Goal: Transaction & Acquisition: Purchase product/service

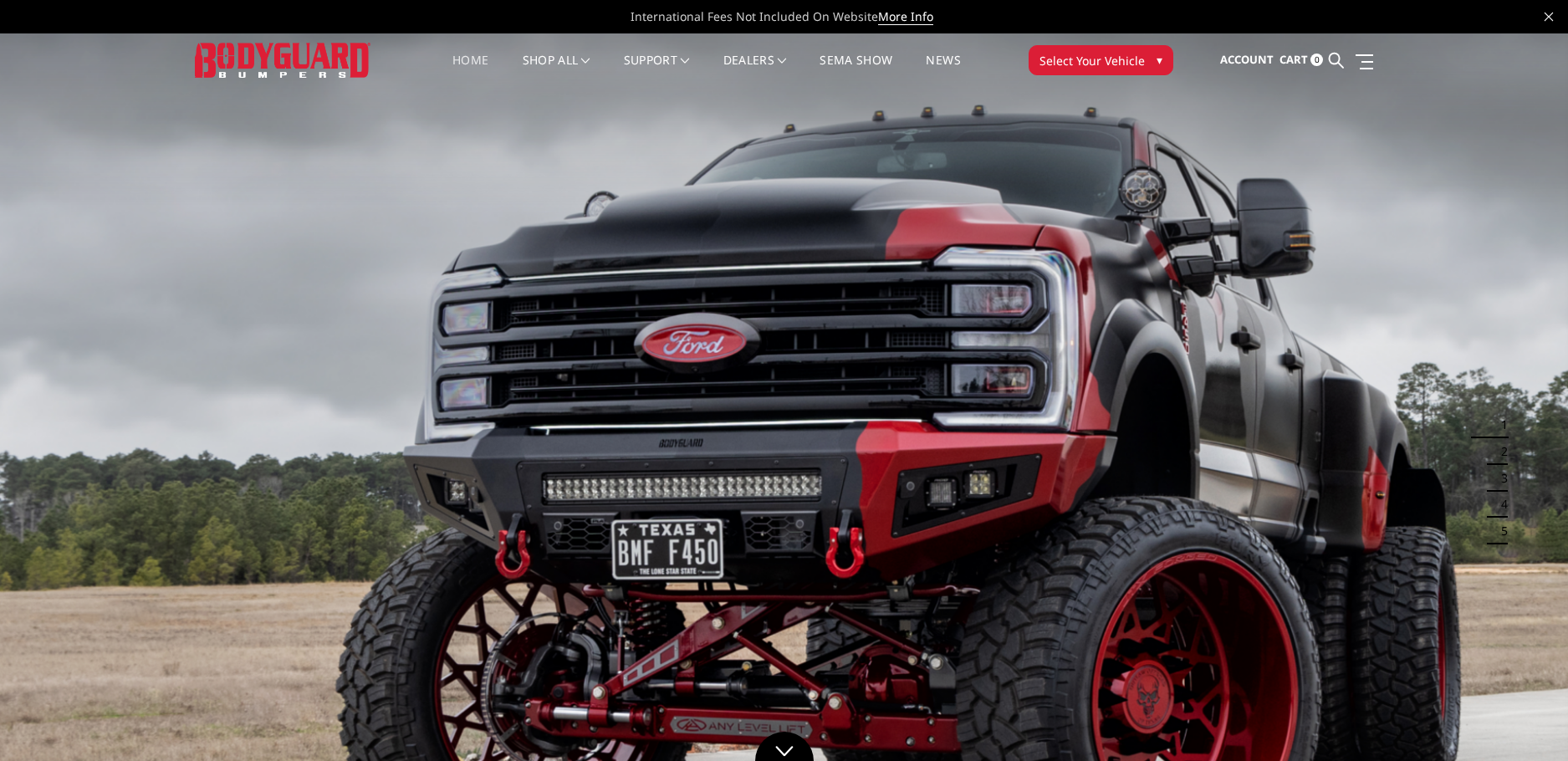
click at [1159, 65] on span "▾" at bounding box center [1159, 60] width 6 height 18
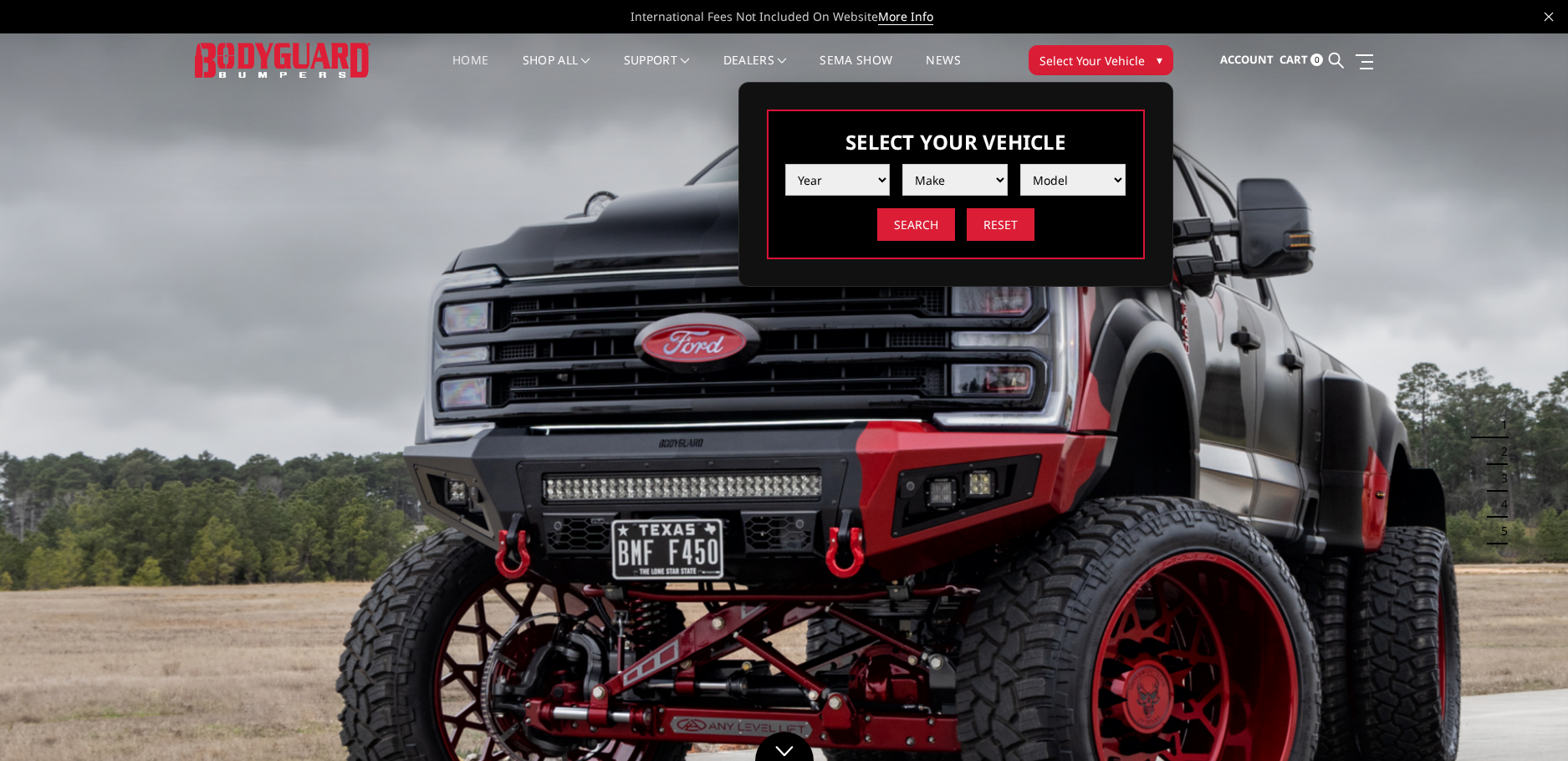
click at [874, 196] on select "Year [DATE] 2024 2023 2022 2021 2020 2019 2018 2017 2016 2015 2014 2013 2012 20…" at bounding box center [838, 180] width 105 height 32
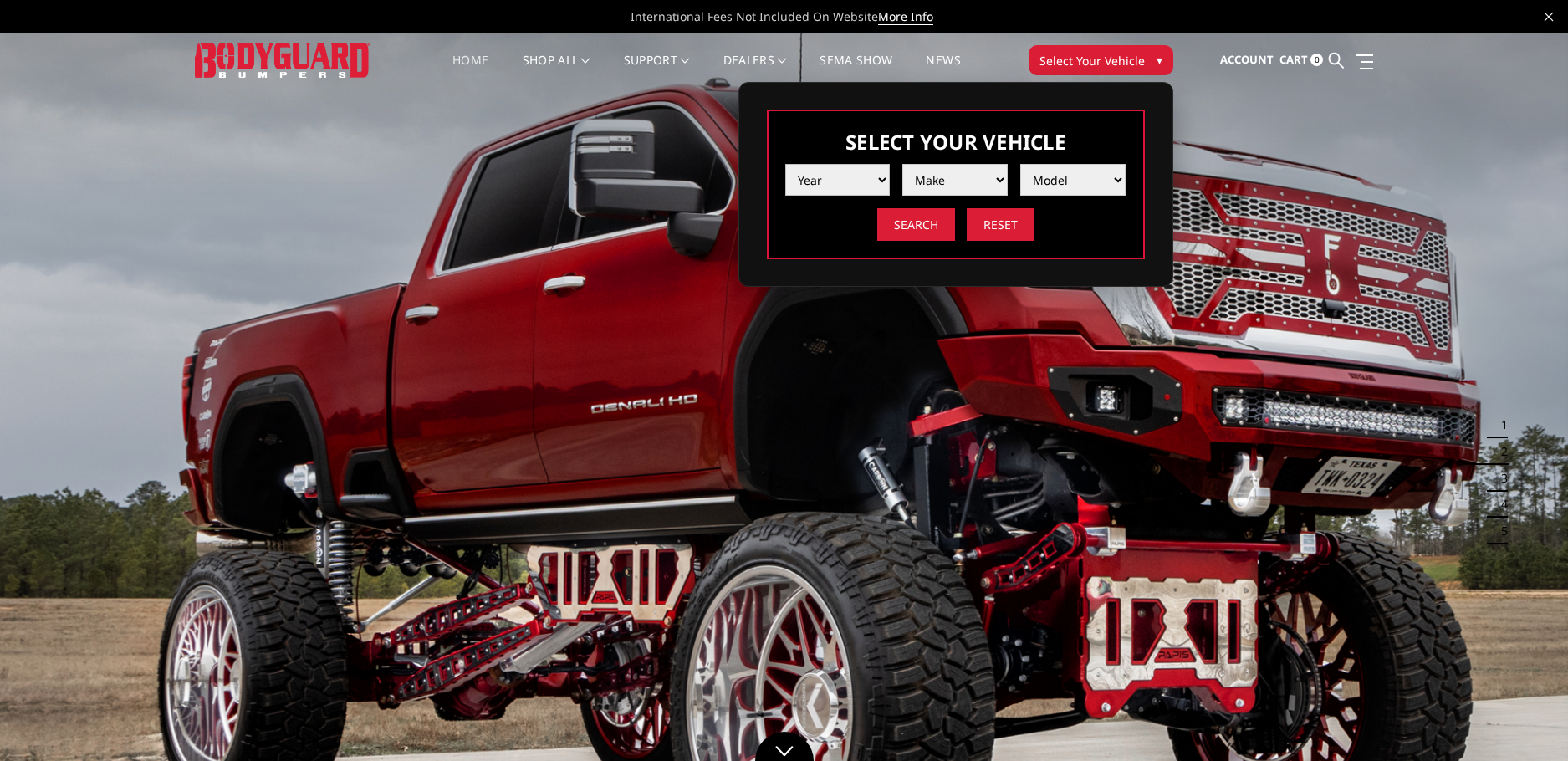
select select "yr_2014"
click at [785, 186] on select "Year [DATE] 2024 2023 2022 2021 2020 2019 2018 2017 2016 2015 2014 2013 2012 20…" at bounding box center [838, 180] width 105 height 32
click at [962, 196] on select "Make Chevrolet Ford GMC Ram Toyota" at bounding box center [955, 180] width 105 height 32
select select "mk_ram"
click at [902, 186] on select "Make Chevrolet Ford GMC Ram Toyota" at bounding box center [955, 180] width 105 height 32
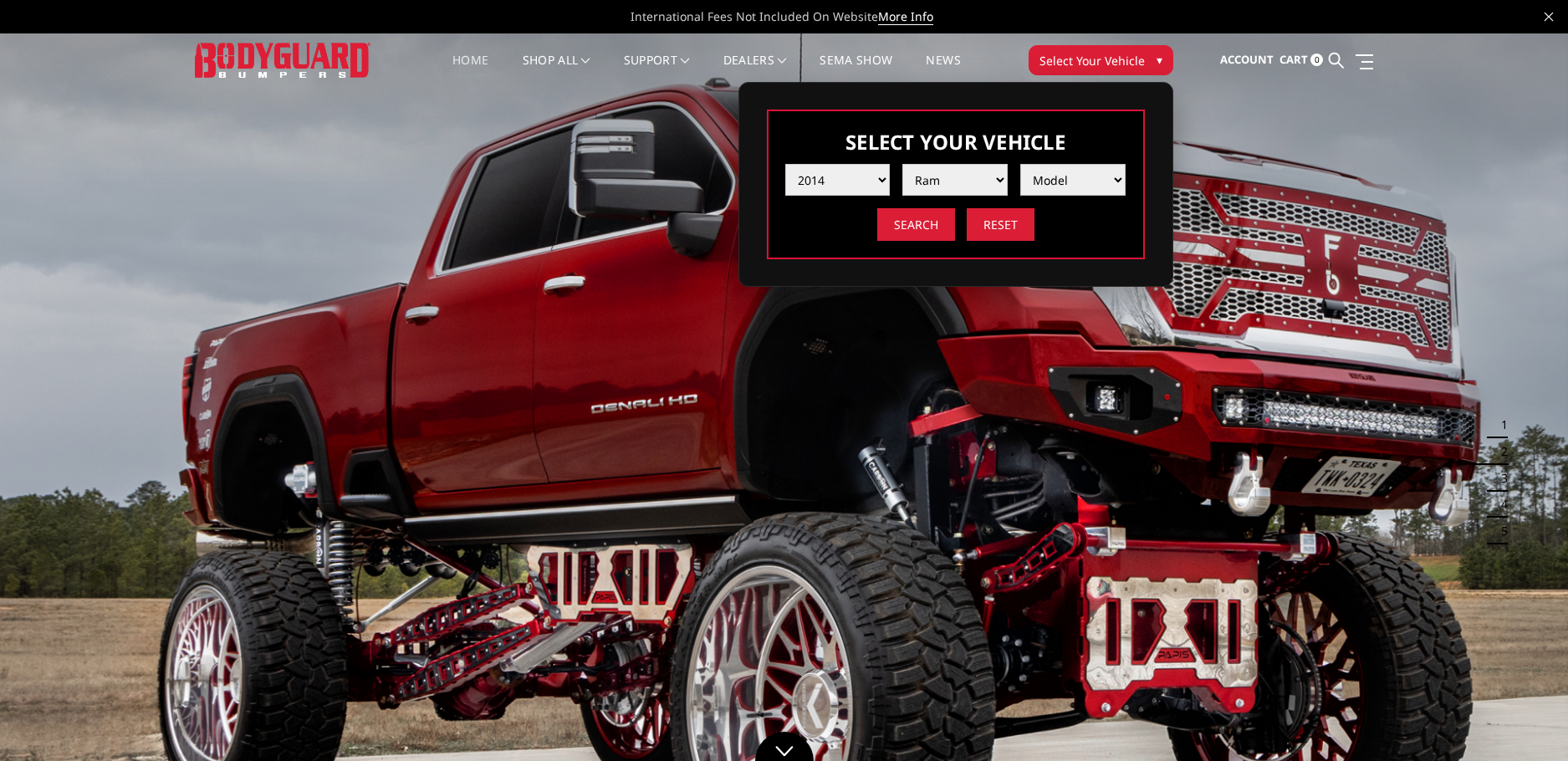
click at [1082, 196] on select "Model 1500 5-Lug 2500 / 3500 4500 / 5500" at bounding box center [1073, 180] width 105 height 32
select select "md_1500-5-lug"
click at [1020, 186] on select "Model 1500 5-Lug 2500 / 3500 4500 / 5500" at bounding box center [1073, 180] width 105 height 32
click at [938, 241] on input "Search" at bounding box center [916, 224] width 78 height 33
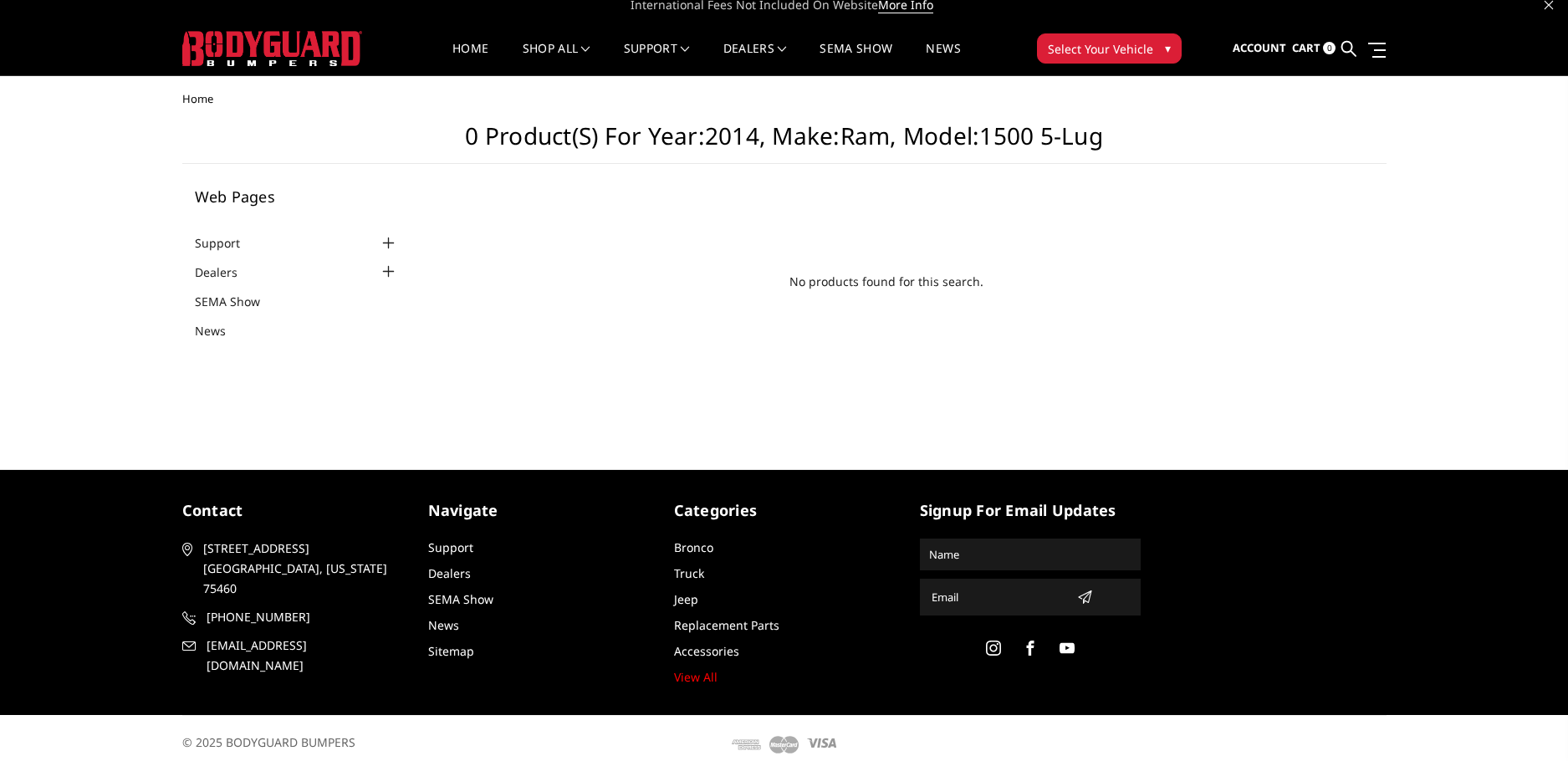
scroll to position [24, 0]
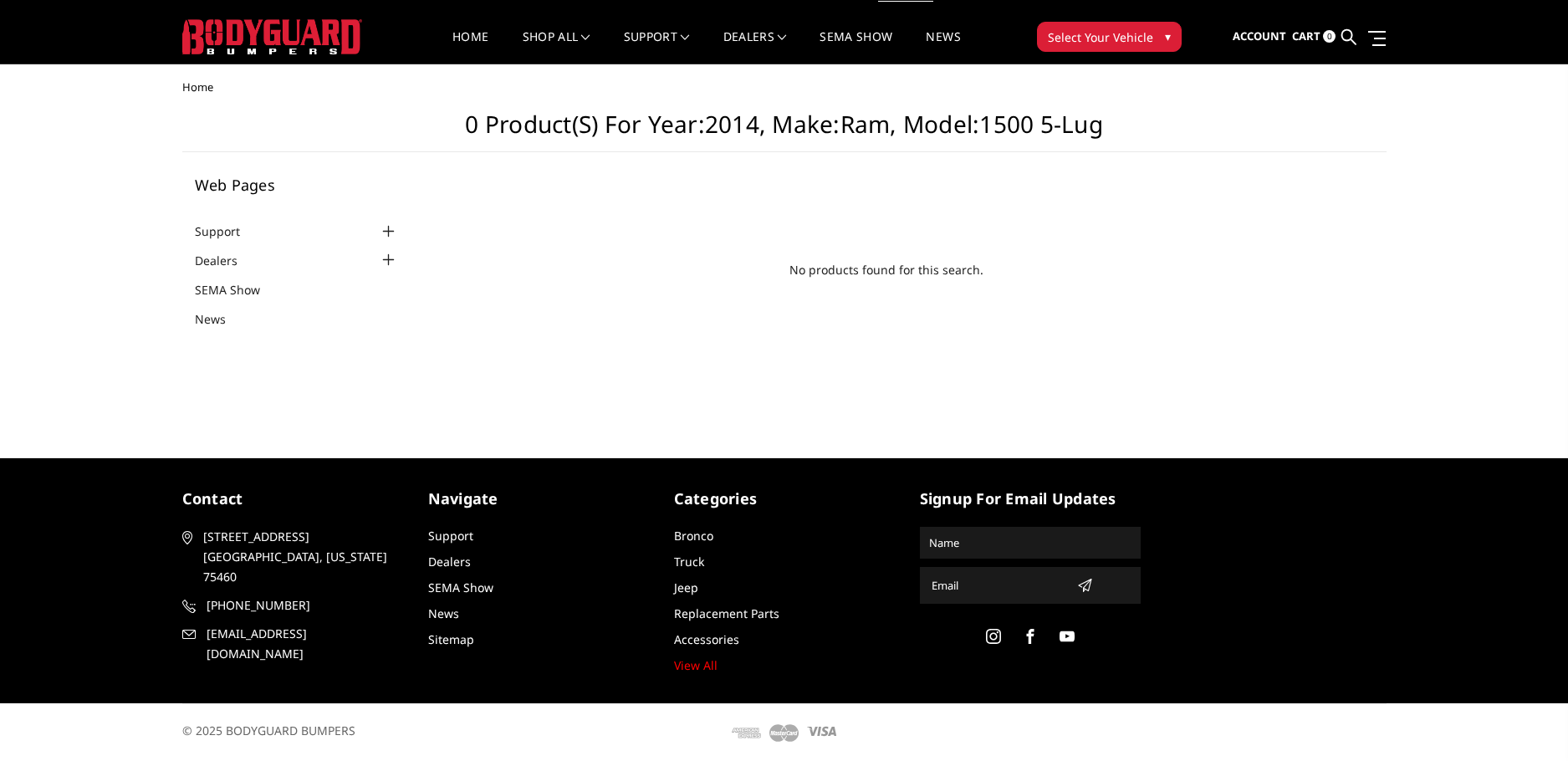
click at [1145, 38] on span "Select Your Vehicle" at bounding box center [1100, 38] width 105 height 18
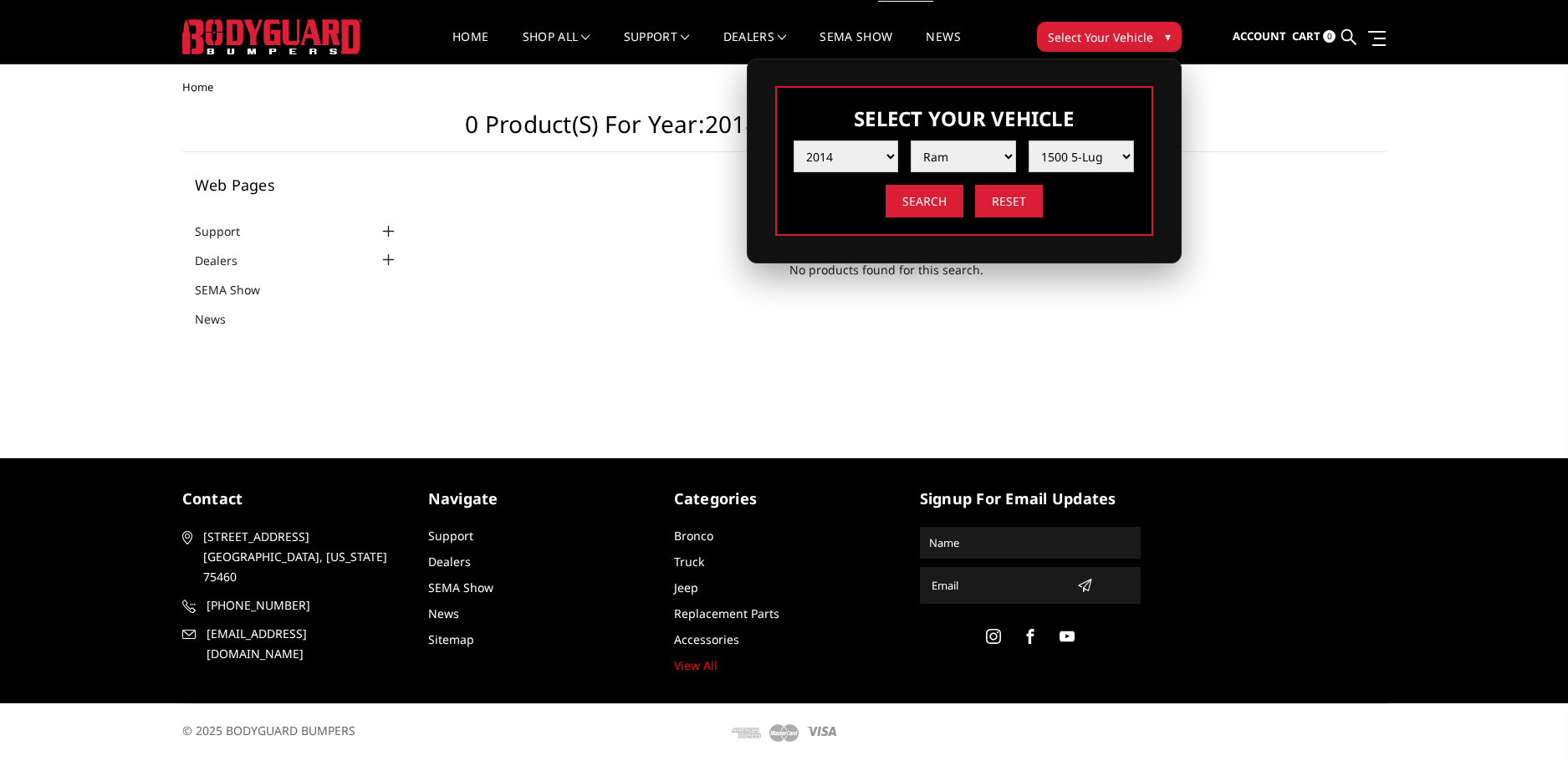
click at [1097, 172] on select "Model 1500 5-Lug 2500 / 3500 4500 / 5500" at bounding box center [1081, 156] width 105 height 32
select select "md_2500-3500"
click at [1029, 162] on select "Model 1500 5-Lug 2500 / 3500 4500 / 5500" at bounding box center [1081, 156] width 105 height 32
click at [956, 218] on input "Search" at bounding box center [924, 201] width 78 height 33
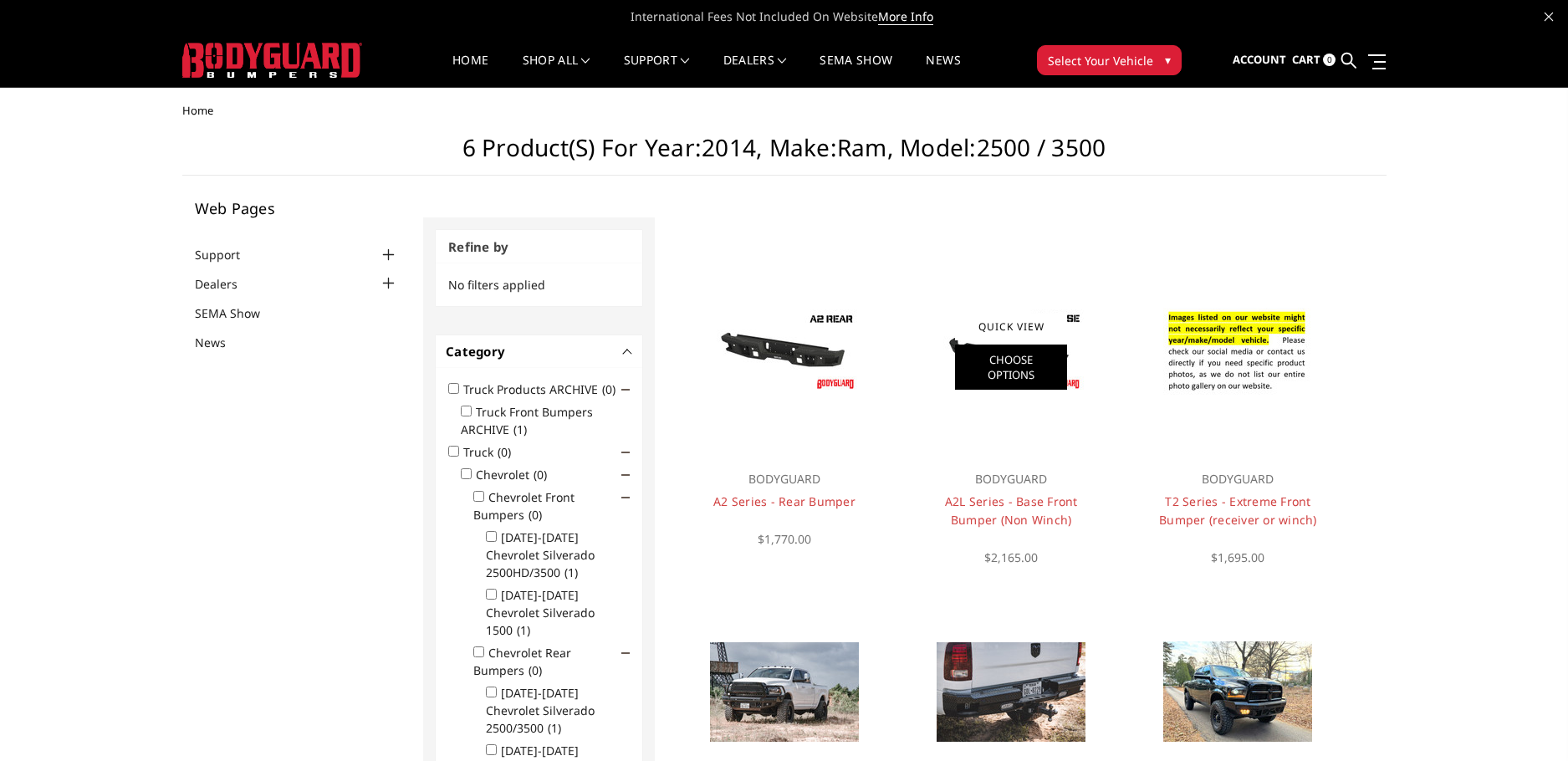
click at [985, 363] on link "Choose Options" at bounding box center [1011, 366] width 112 height 45
